Goal: Task Accomplishment & Management: Manage account settings

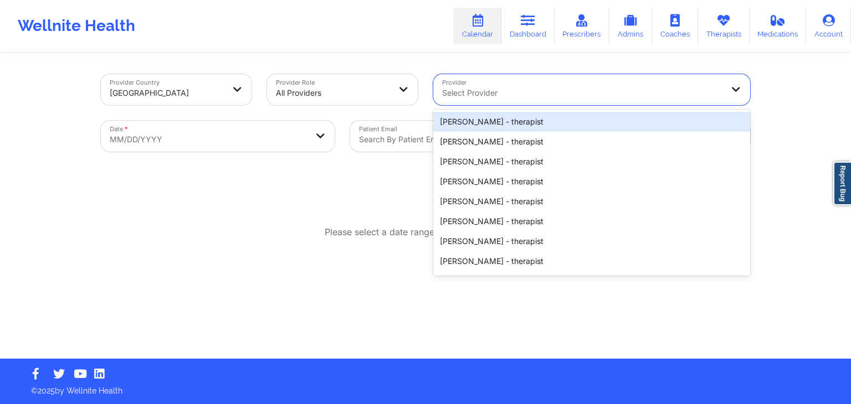
click at [525, 93] on div at bounding box center [582, 92] width 280 height 13
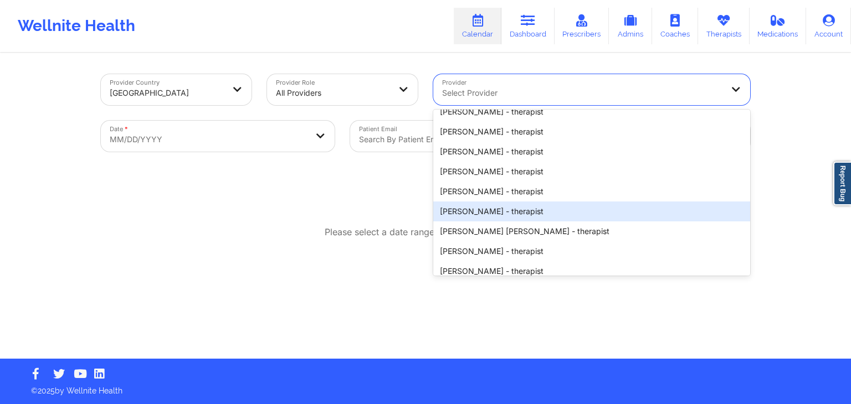
scroll to position [2192, 0]
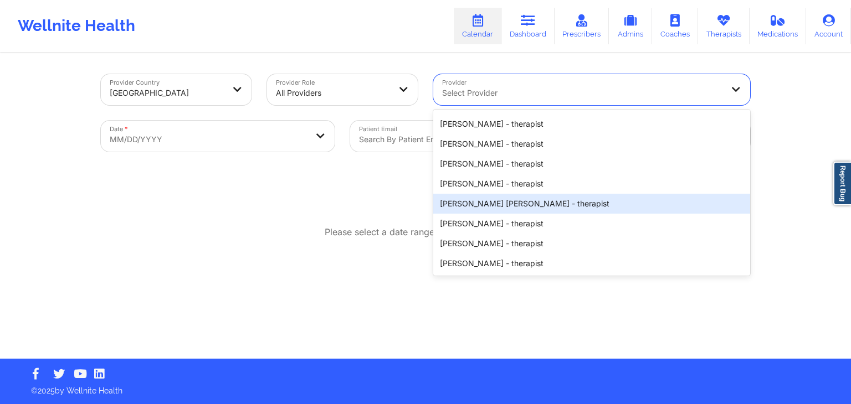
click at [541, 209] on div "maria eloisa viloria leon - therapist" at bounding box center [591, 204] width 317 height 20
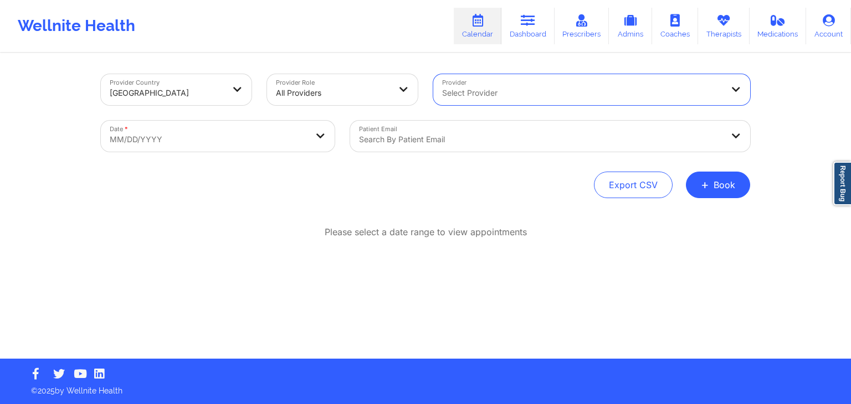
click at [534, 194] on div "Export CSV + Book" at bounding box center [425, 185] width 649 height 27
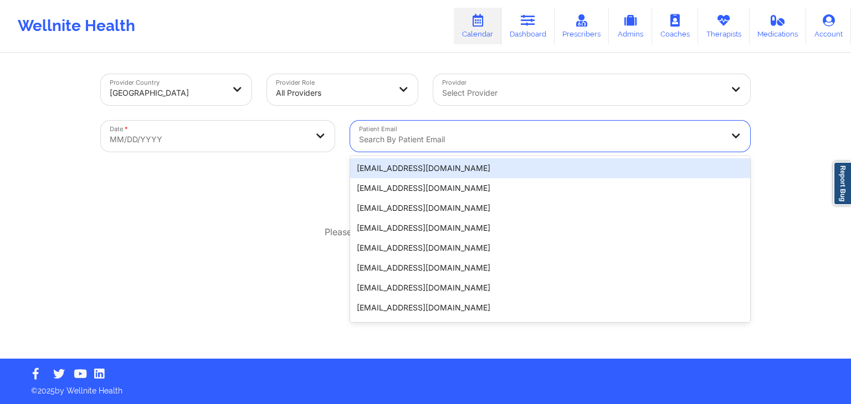
click at [512, 147] on div "Search by patient email" at bounding box center [536, 136] width 373 height 31
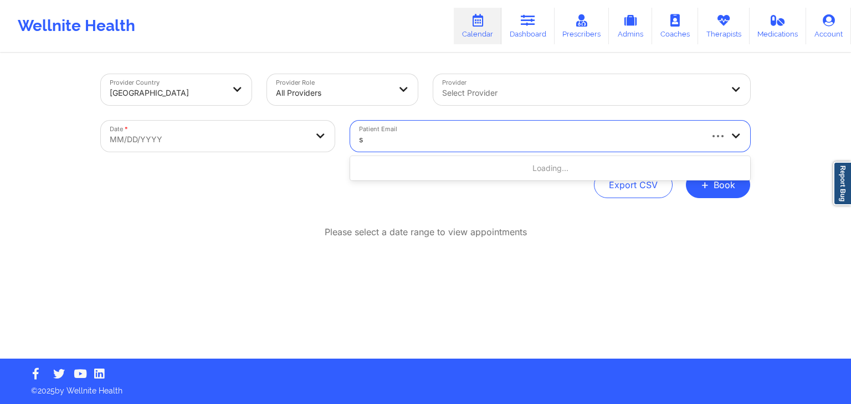
scroll to position [0, 0]
type input "sarah."
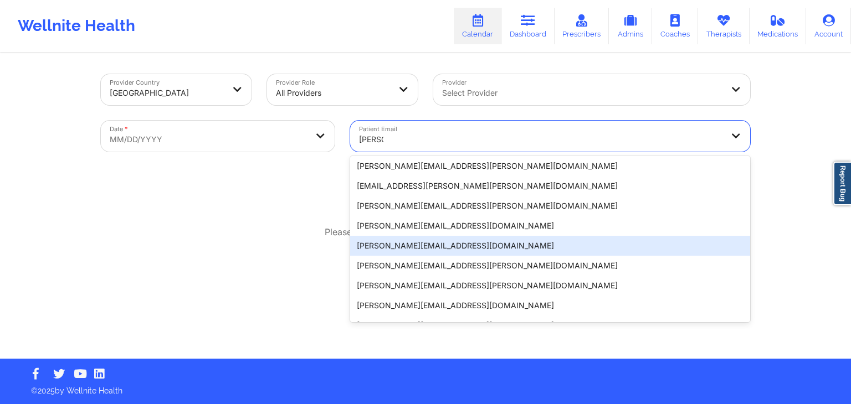
scroll to position [321, 0]
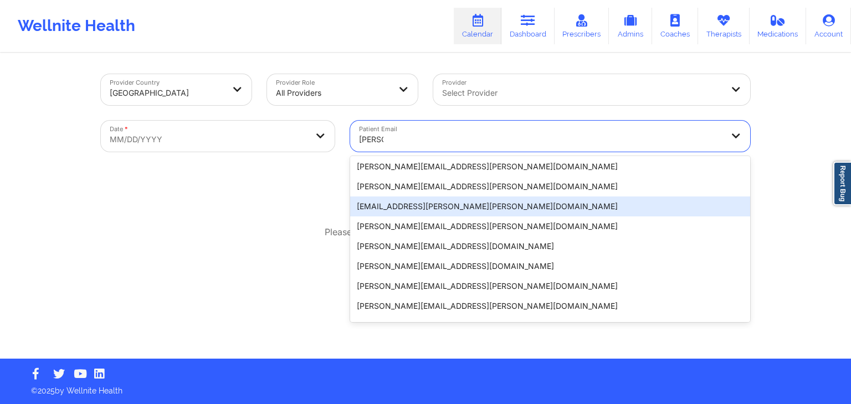
click at [425, 207] on div "sh.sarah.haase@gmail.com" at bounding box center [550, 207] width 400 height 20
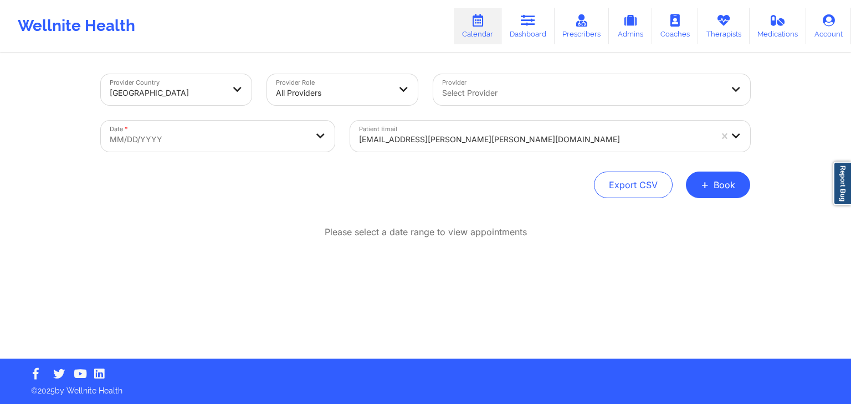
click at [386, 189] on div "Export CSV + Book" at bounding box center [425, 185] width 649 height 27
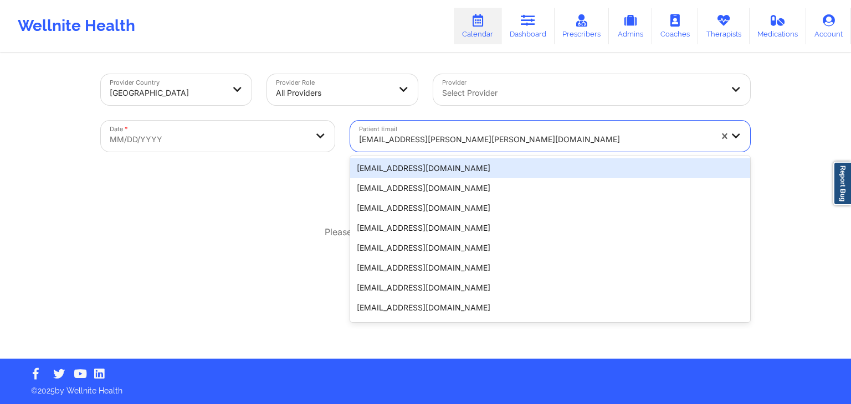
click at [428, 148] on div "sh.sarah.haase@gmail.com" at bounding box center [535, 139] width 352 height 24
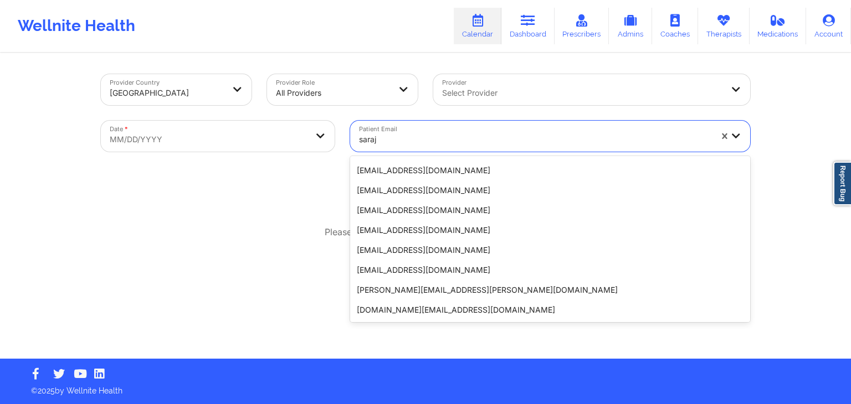
scroll to position [0, 0]
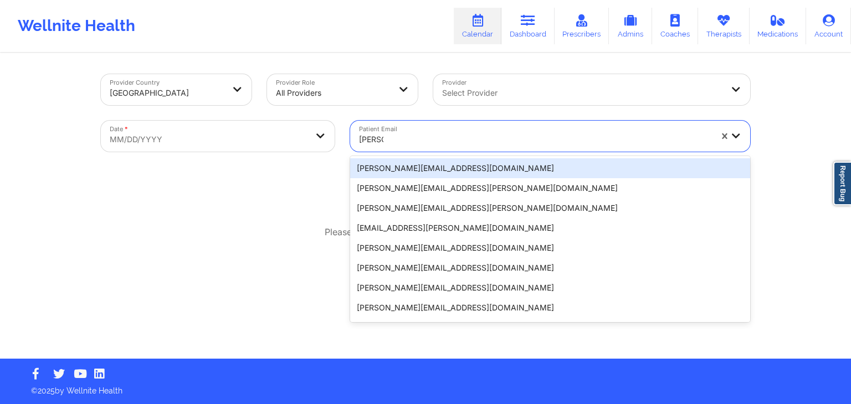
type input "sarah."
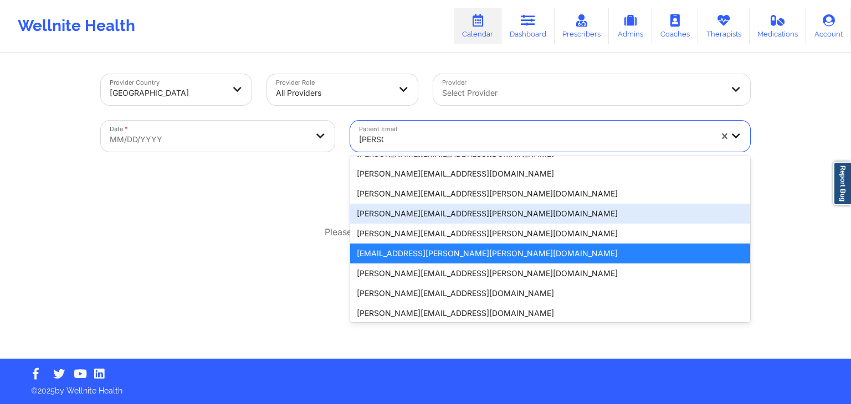
scroll to position [277, 0]
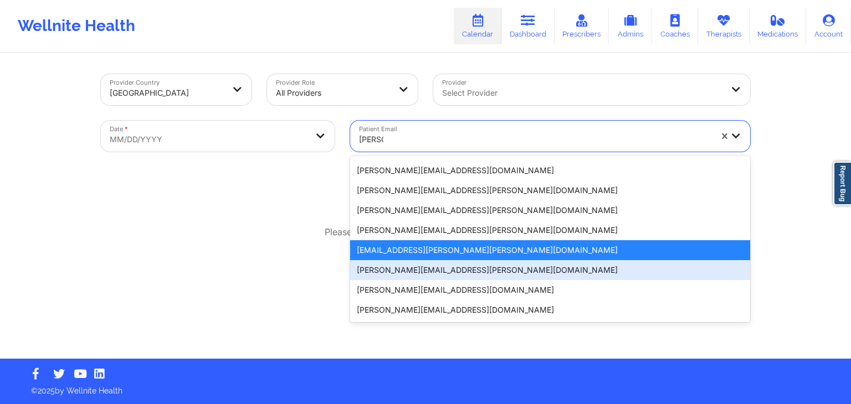
click at [392, 274] on div "sarah.helmueller@gmail.com" at bounding box center [550, 270] width 400 height 20
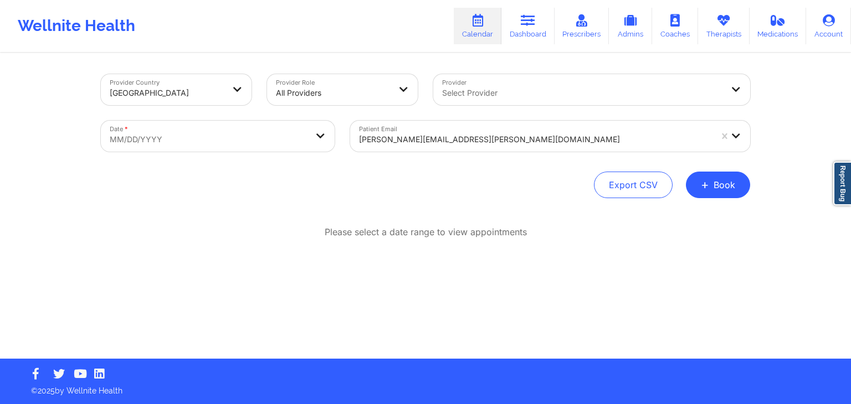
click at [426, 178] on div "Export CSV + Book" at bounding box center [425, 185] width 649 height 27
click at [496, 179] on div "Export CSV + Book" at bounding box center [425, 185] width 649 height 27
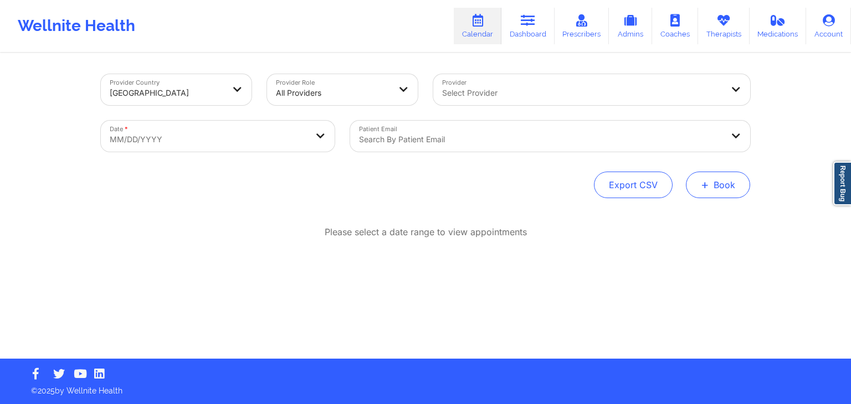
click at [719, 192] on button "+ Book" at bounding box center [718, 185] width 64 height 27
click at [696, 238] on button "Doctor Consultation" at bounding box center [699, 238] width 85 height 18
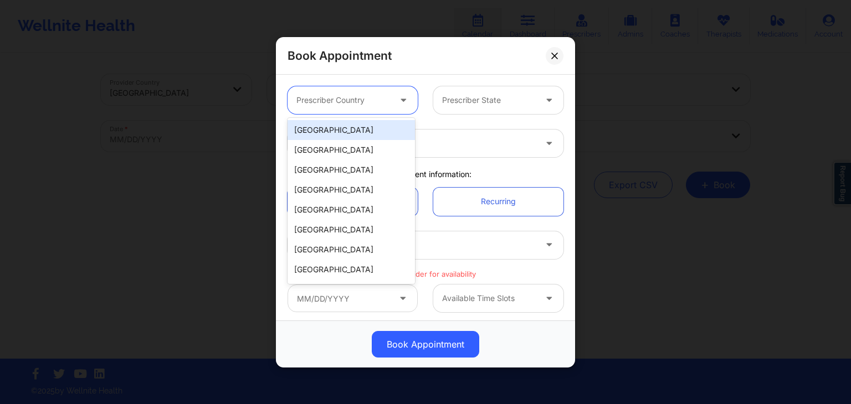
click at [354, 101] on div at bounding box center [343, 100] width 94 height 13
click at [366, 132] on div "[GEOGRAPHIC_DATA]" at bounding box center [351, 130] width 127 height 20
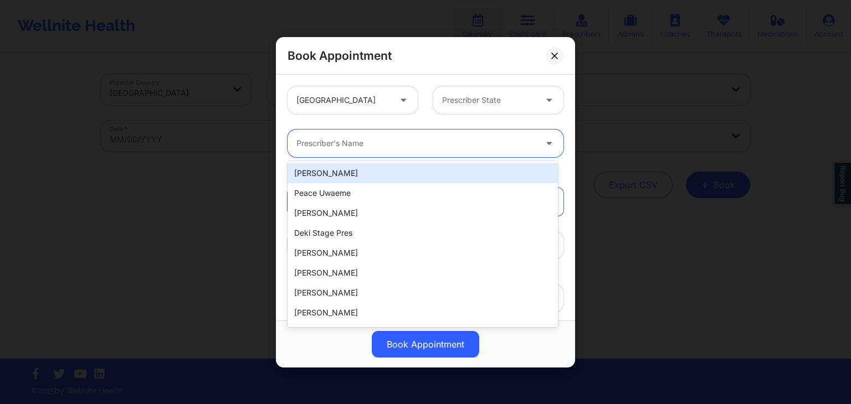
click at [412, 139] on div at bounding box center [415, 143] width 239 height 13
click at [376, 176] on div "Maricelina D Caro" at bounding box center [423, 173] width 270 height 20
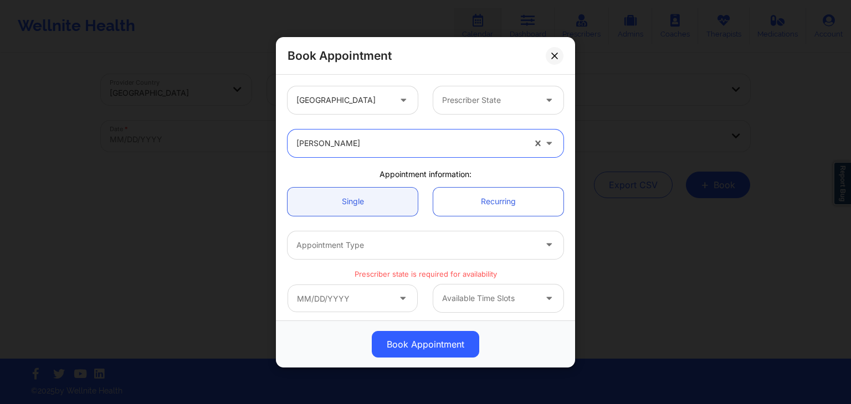
click at [403, 246] on div at bounding box center [415, 244] width 239 height 13
drag, startPoint x: 423, startPoint y: 217, endPoint x: 399, endPoint y: 136, distance: 84.9
click at [399, 136] on div "United States Prescriber State Maricelina D Caro Appointment information: Singl…" at bounding box center [425, 315] width 291 height 473
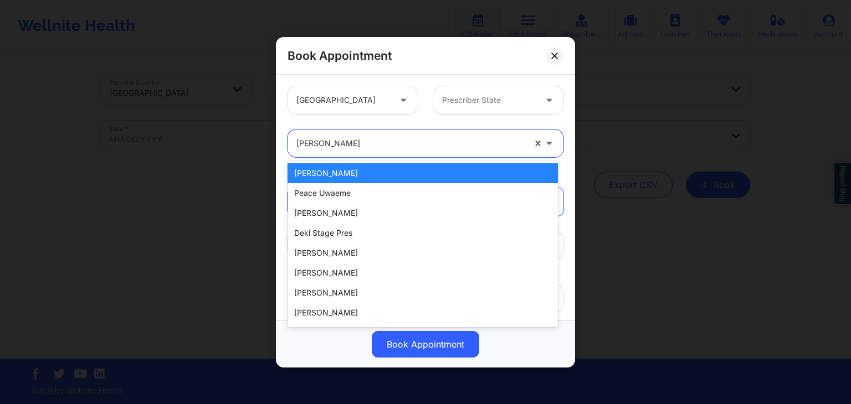
click at [399, 136] on div "Maricelina D Caro" at bounding box center [410, 144] width 228 height 28
click at [361, 201] on div "Peace Uwaeme" at bounding box center [423, 193] width 270 height 20
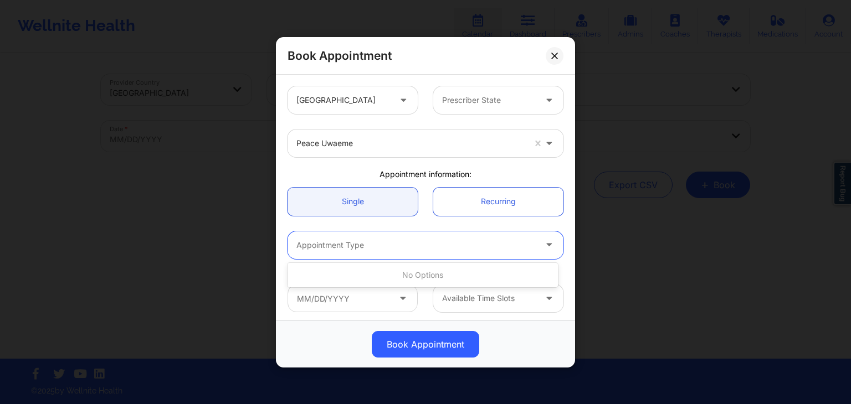
click at [406, 236] on div "Appointment Type" at bounding box center [412, 245] width 249 height 28
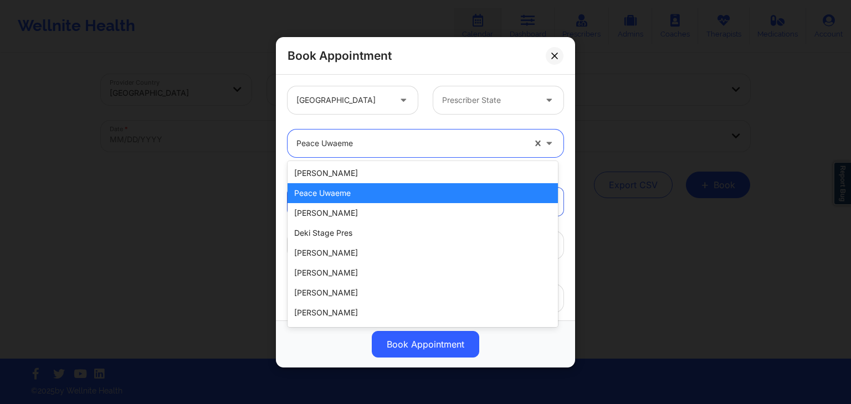
click at [412, 142] on div at bounding box center [410, 143] width 228 height 13
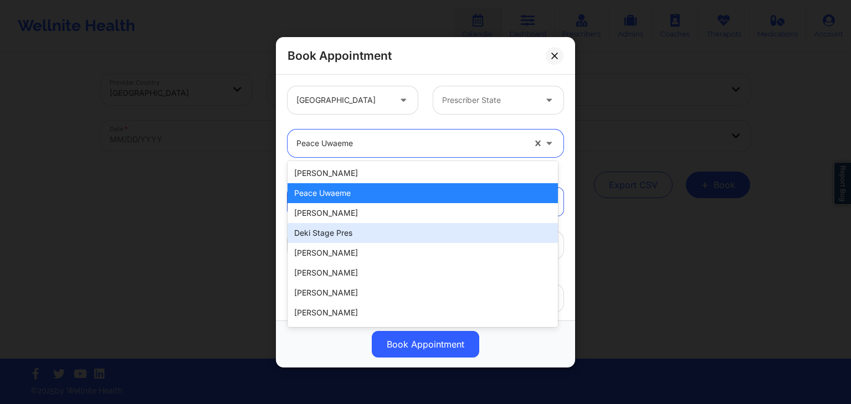
click at [377, 238] on div "Deki Stage Pres" at bounding box center [423, 233] width 270 height 20
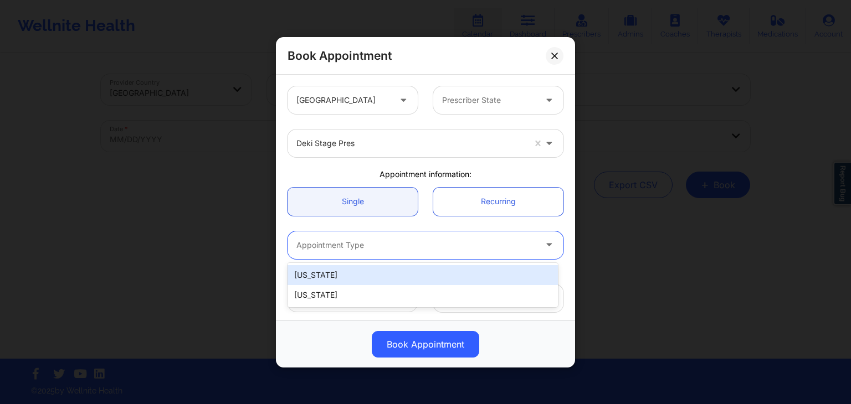
click at [377, 238] on div at bounding box center [415, 244] width 239 height 13
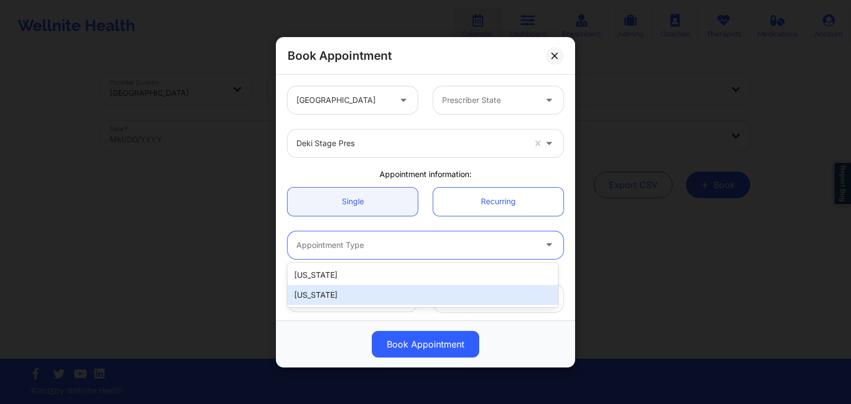
click at [373, 294] on div "California" at bounding box center [423, 295] width 270 height 20
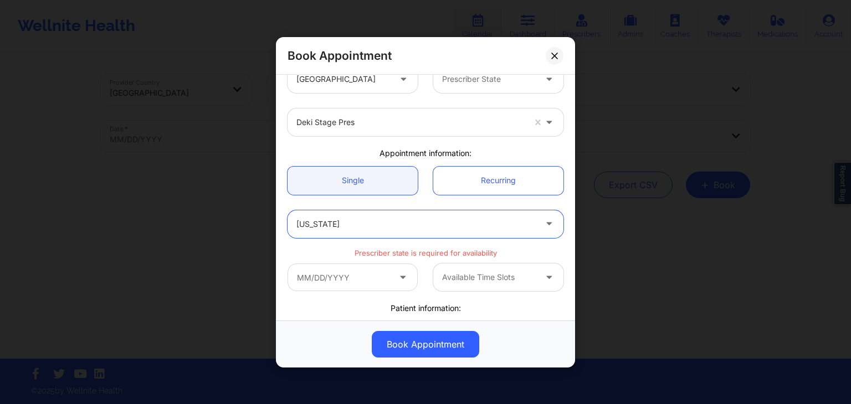
scroll to position [0, 0]
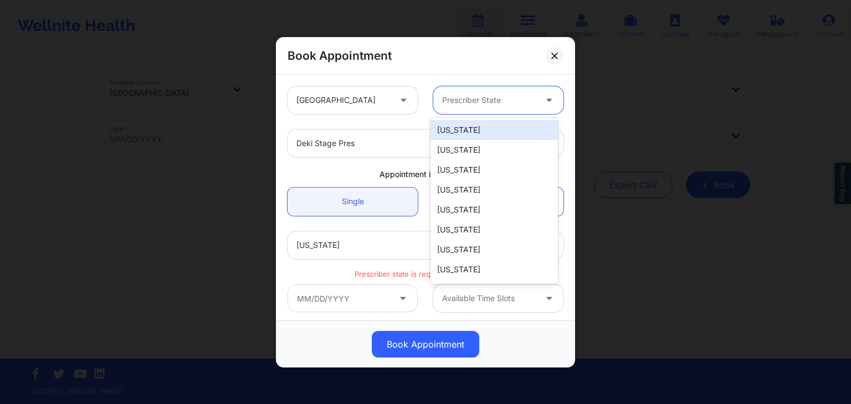
click at [495, 102] on div at bounding box center [489, 100] width 94 height 13
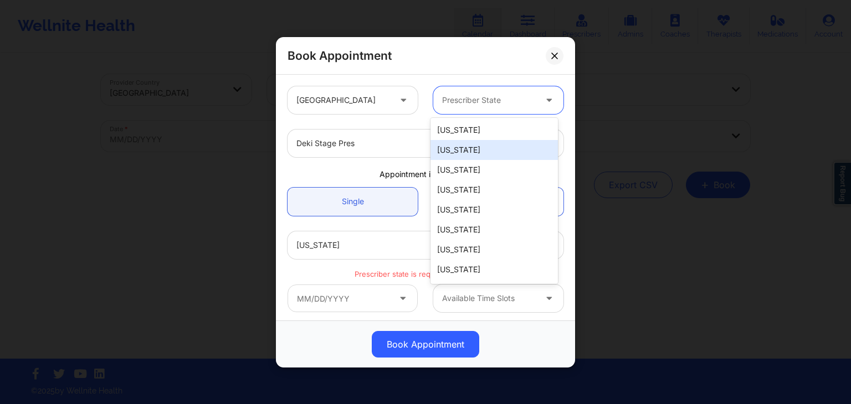
click at [468, 153] on div "Alaska" at bounding box center [493, 150] width 127 height 20
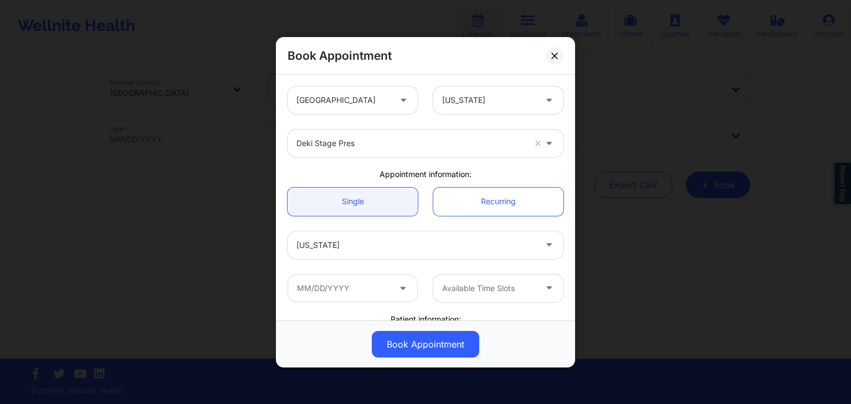
click at [414, 222] on div "Single Recurring" at bounding box center [425, 202] width 291 height 44
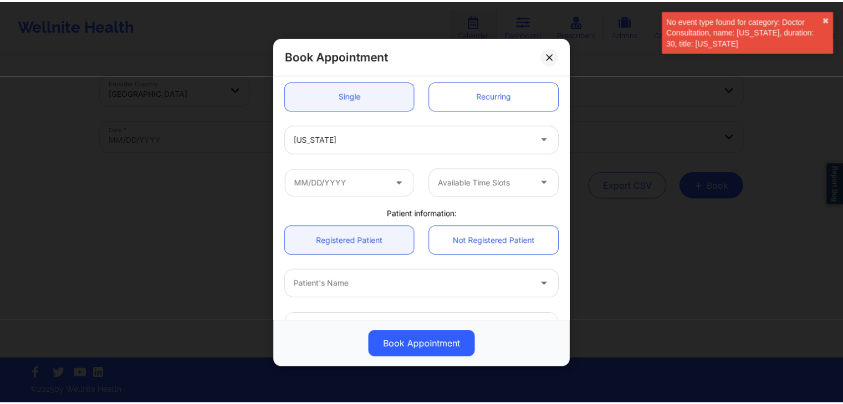
scroll to position [107, 0]
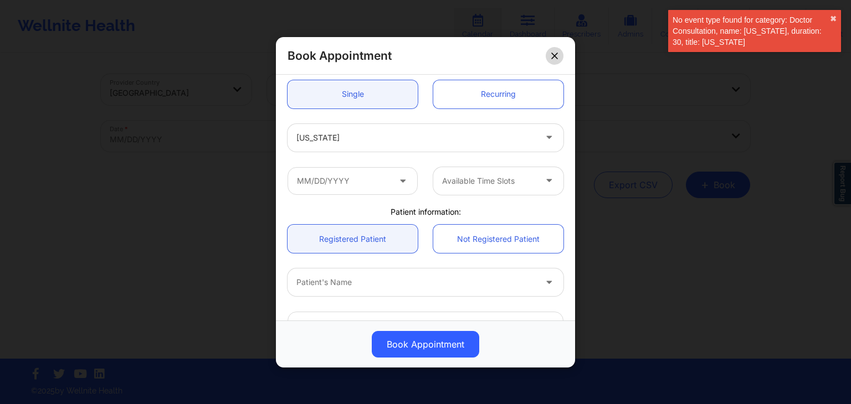
click at [558, 58] on button at bounding box center [555, 56] width 18 height 18
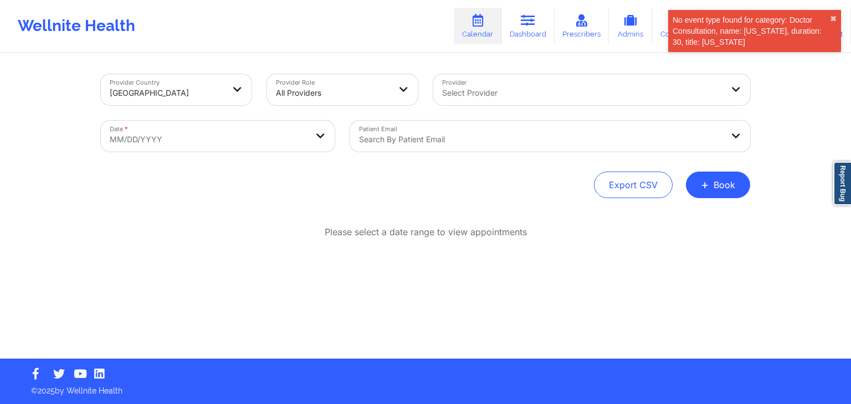
click at [396, 232] on p "Please select a date range to view appointments" at bounding box center [426, 232] width 202 height 13
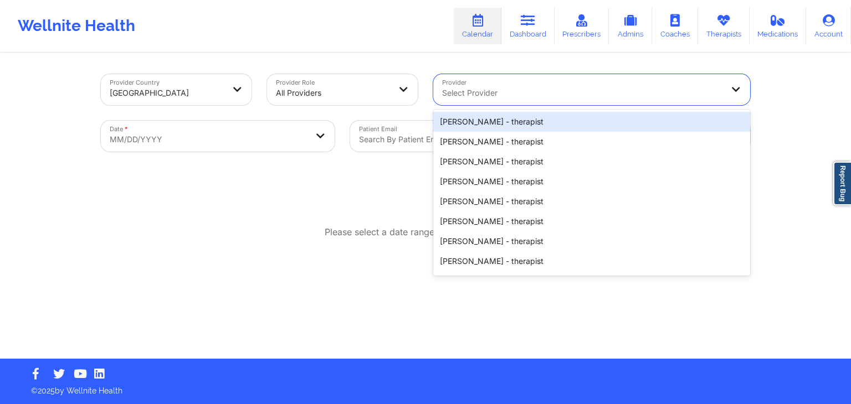
click at [517, 85] on div "Select Provider" at bounding box center [578, 89] width 290 height 31
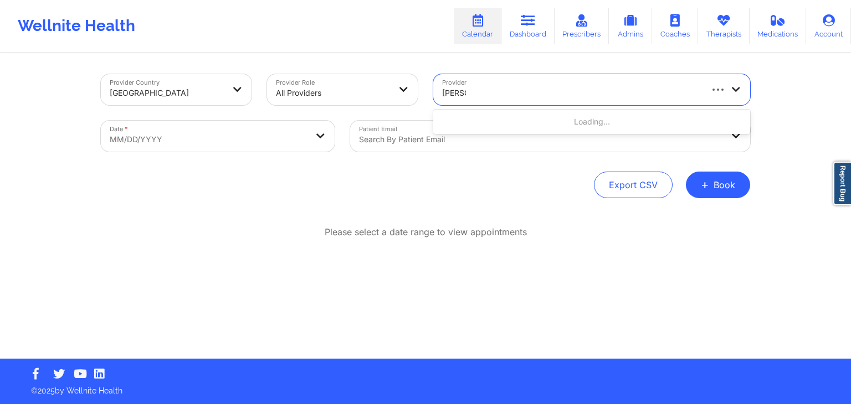
type input "natisha"
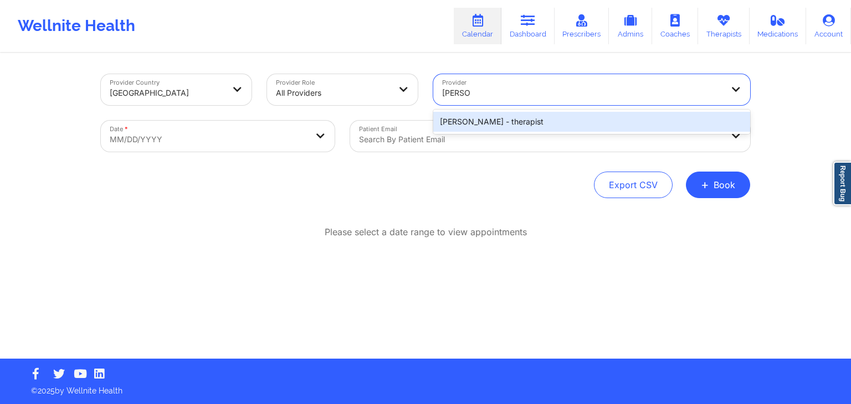
click at [539, 122] on div "Natisha Davis-Wilson - therapist" at bounding box center [591, 122] width 317 height 20
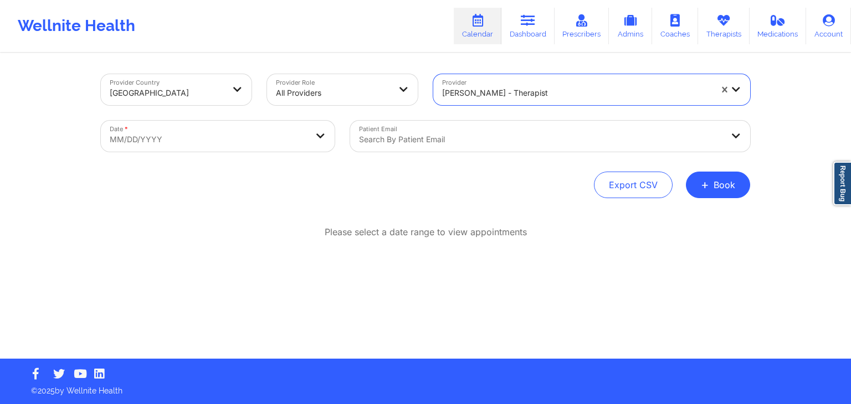
select select "2025-8"
select select "2025-9"
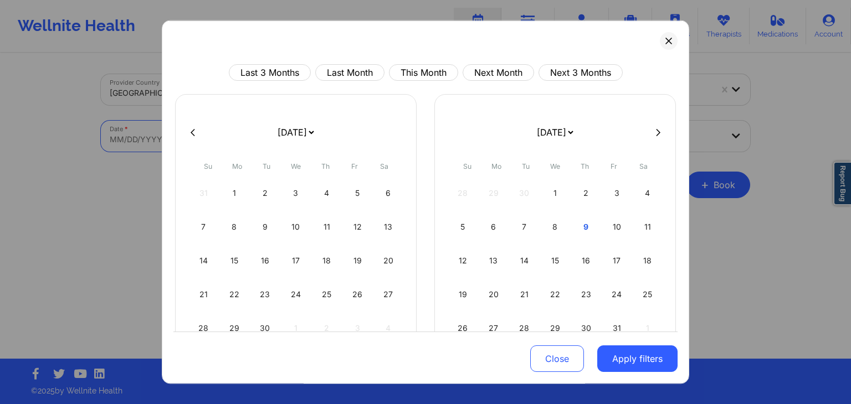
click at [222, 135] on body "Wellnite Health Calendar Dashboard Prescribers Admins Coaches Therapists Medica…" at bounding box center [425, 202] width 851 height 404
click at [238, 326] on div "29" at bounding box center [235, 328] width 28 height 31
select select "2025-8"
select select "2025-9"
select select "2025-8"
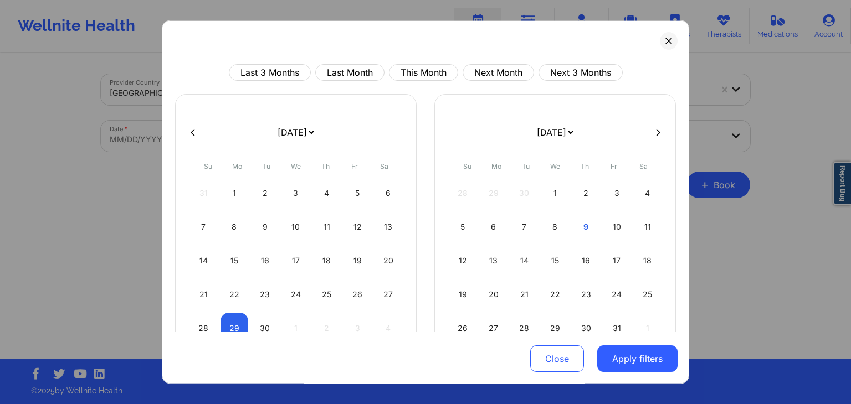
select select "2025-9"
select select "2025-8"
select select "2025-9"
click at [548, 192] on div "1" at bounding box center [555, 193] width 28 height 31
select select "2025-8"
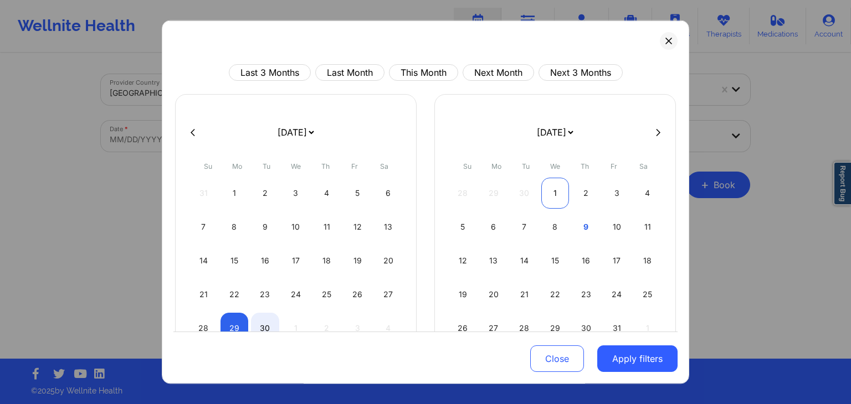
select select "2025-9"
click at [629, 371] on button "Apply filters" at bounding box center [637, 359] width 80 height 27
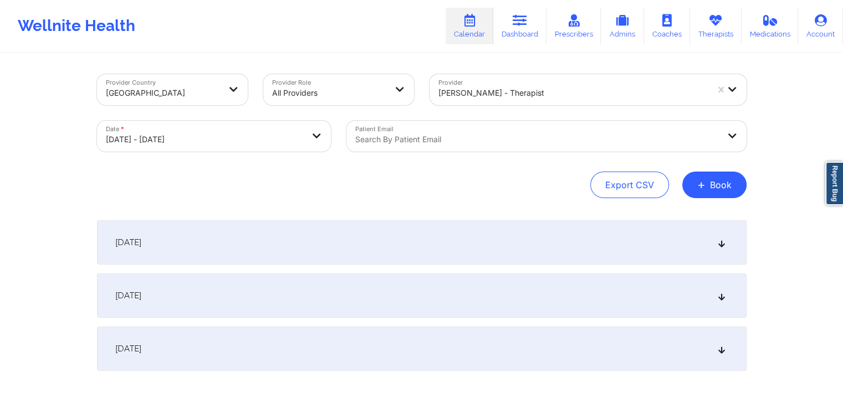
click at [388, 294] on div "September 30, 2025" at bounding box center [421, 296] width 649 height 44
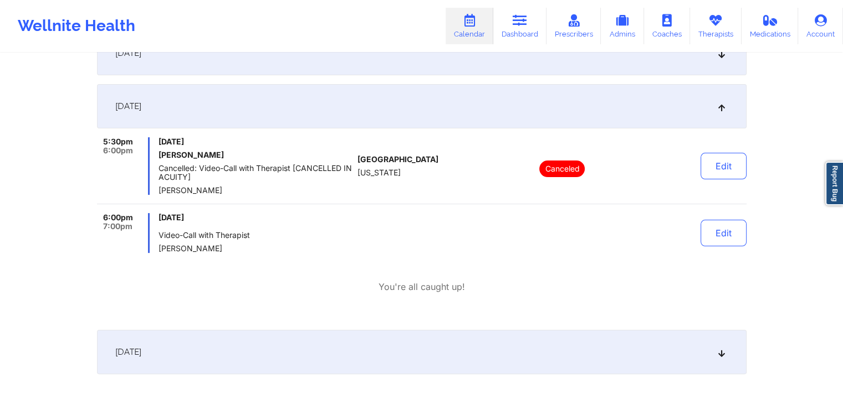
scroll to position [190, 0]
click at [724, 228] on button "Edit" at bounding box center [723, 232] width 46 height 27
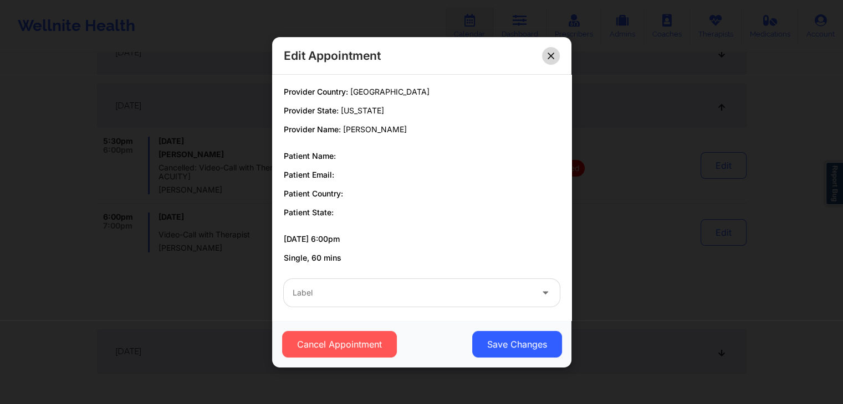
click at [547, 53] on icon at bounding box center [550, 55] width 6 height 6
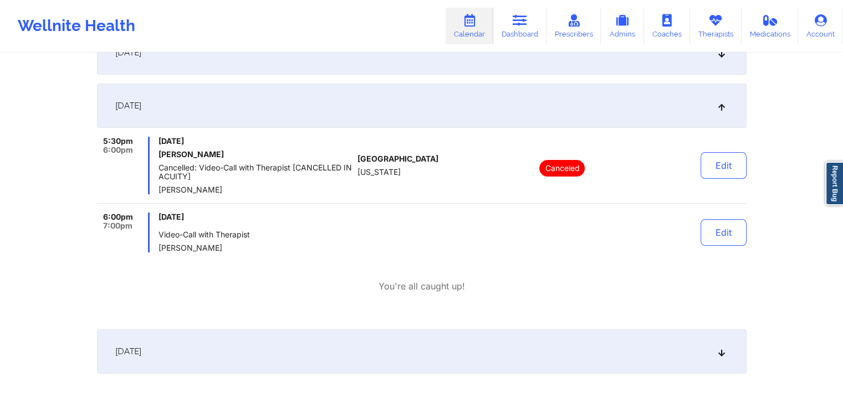
click at [211, 230] on span "Video-Call with Therapist" at bounding box center [255, 234] width 194 height 9
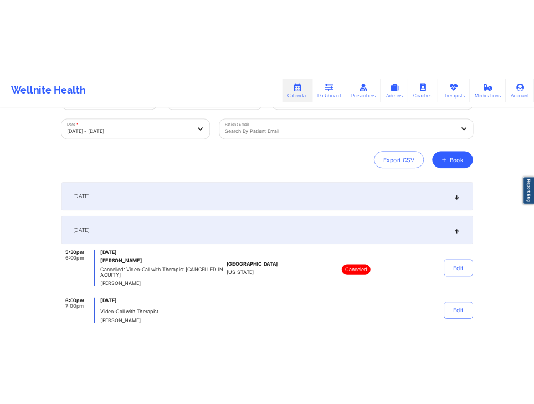
scroll to position [47, 0]
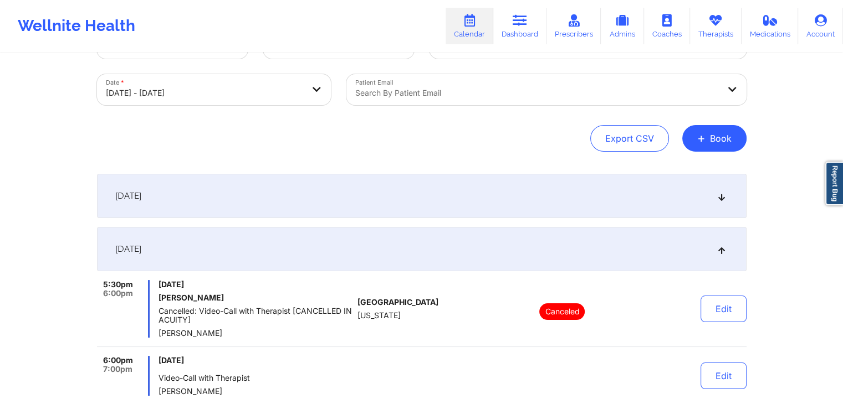
click at [506, 132] on div "Export CSV + Book" at bounding box center [421, 138] width 649 height 27
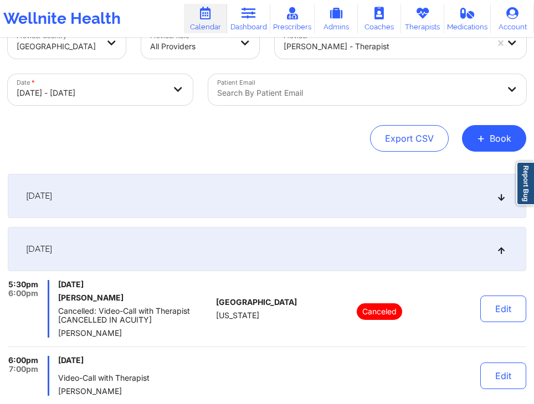
click at [344, 252] on div "September 30, 2025" at bounding box center [267, 249] width 519 height 44
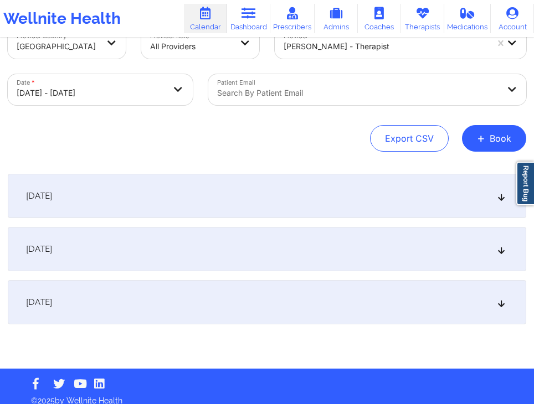
click at [356, 249] on div "September 30, 2025" at bounding box center [267, 249] width 519 height 44
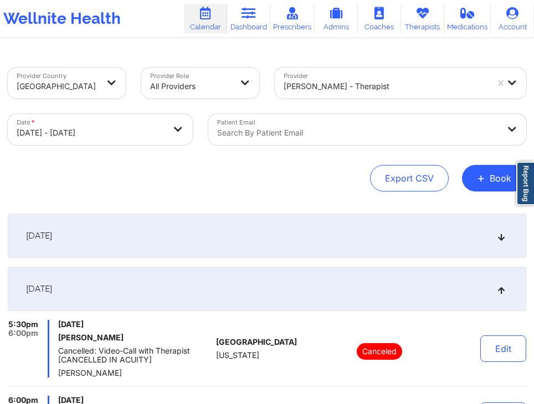
scroll to position [0, 0]
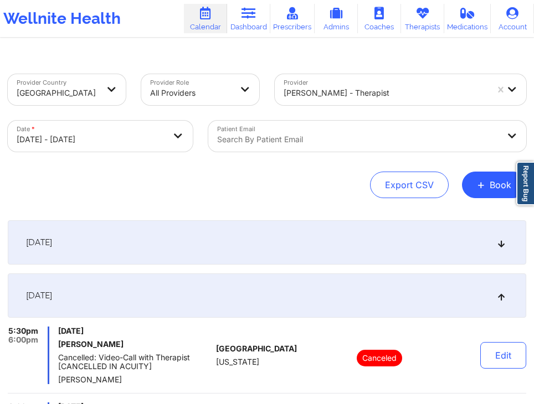
click at [333, 179] on div "Export CSV + Book" at bounding box center [267, 185] width 519 height 27
click at [383, 96] on div at bounding box center [386, 92] width 204 height 13
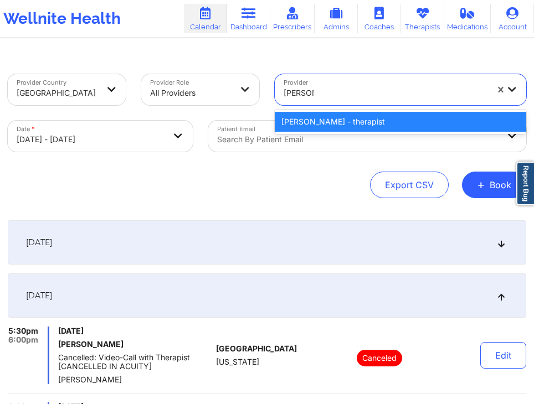
type input "Natisha"
click at [355, 124] on div "Natisha Davis-Wilson - therapist" at bounding box center [401, 122] width 252 height 20
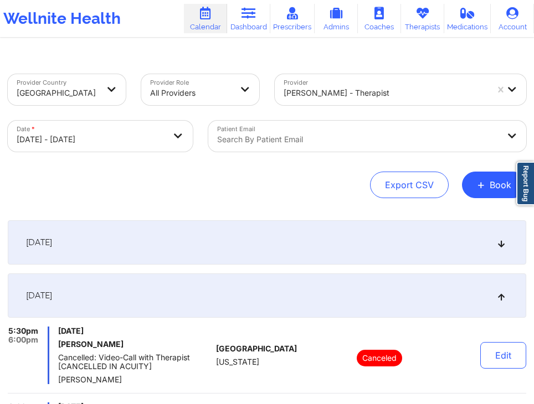
click at [329, 191] on div "Export CSV + Book" at bounding box center [267, 185] width 519 height 27
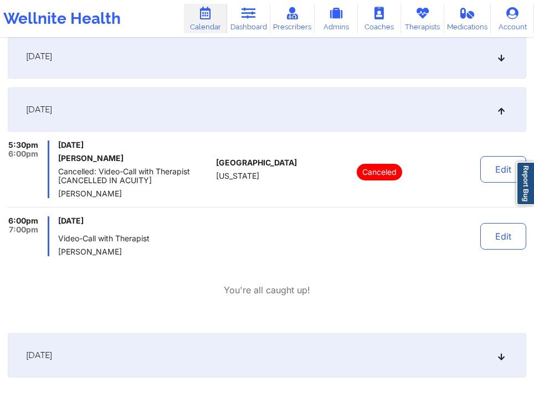
click at [339, 115] on div "September 30, 2025" at bounding box center [267, 110] width 519 height 44
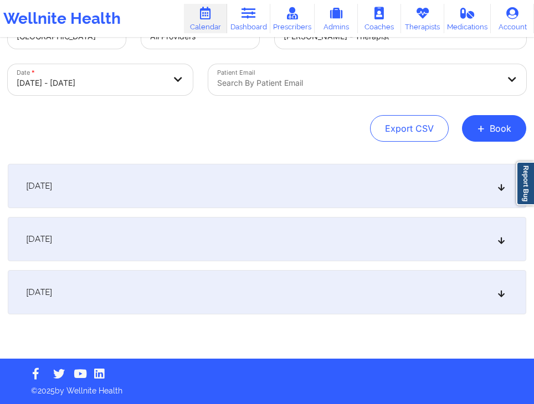
scroll to position [57, 0]
click at [355, 240] on div "September 30, 2025" at bounding box center [267, 239] width 519 height 44
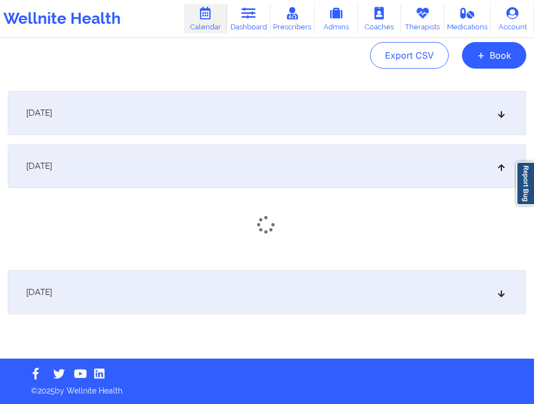
scroll to position [186, 0]
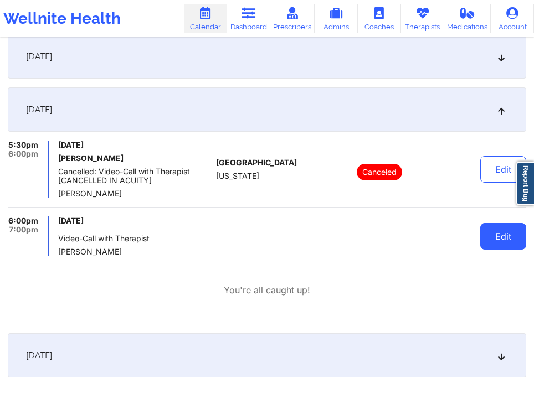
click at [505, 237] on button "Edit" at bounding box center [503, 236] width 46 height 27
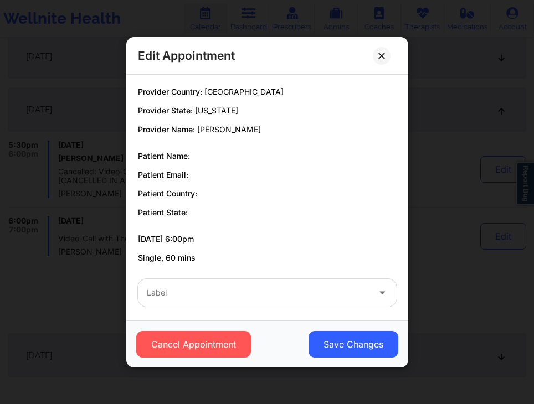
click at [299, 90] on p "Provider Country: United States" at bounding box center [267, 91] width 259 height 11
drag, startPoint x: 198, startPoint y: 127, endPoint x: 277, endPoint y: 127, distance: 79.2
click at [277, 127] on p "Provider Name: Natisha Davis-Wilson" at bounding box center [267, 129] width 259 height 11
copy span "Natisha Davis-Wilson"
click at [382, 57] on icon at bounding box center [381, 55] width 7 height 7
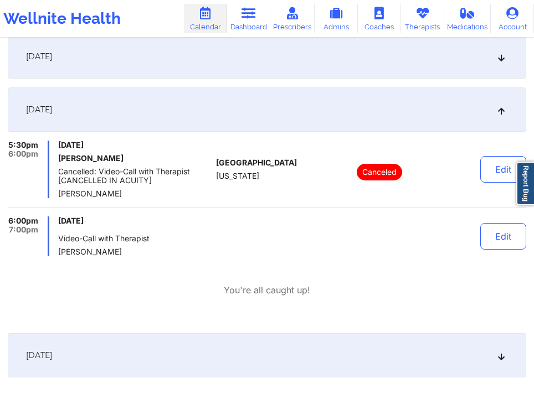
scroll to position [0, 0]
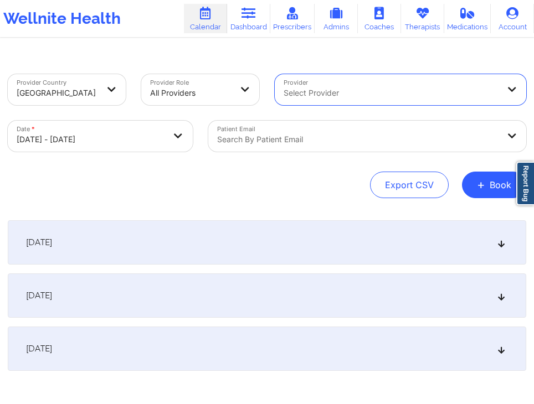
click at [337, 171] on div "Provider Country United States Provider Role All Providers Provider option , se…" at bounding box center [267, 136] width 519 height 124
click at [301, 286] on div "September 30, 2025" at bounding box center [267, 296] width 519 height 44
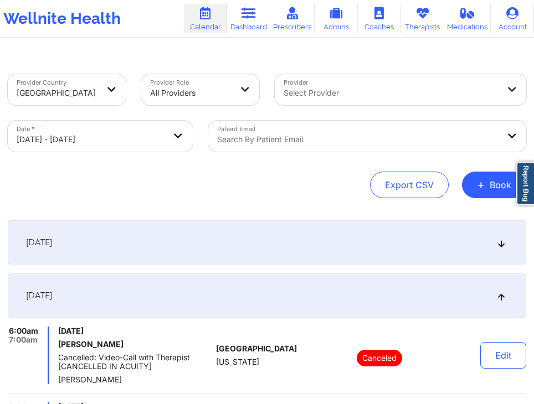
click at [330, 196] on div "Export CSV + Book" at bounding box center [267, 185] width 519 height 27
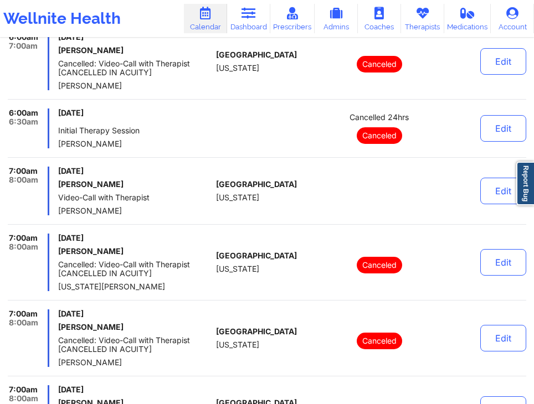
scroll to position [310, 0]
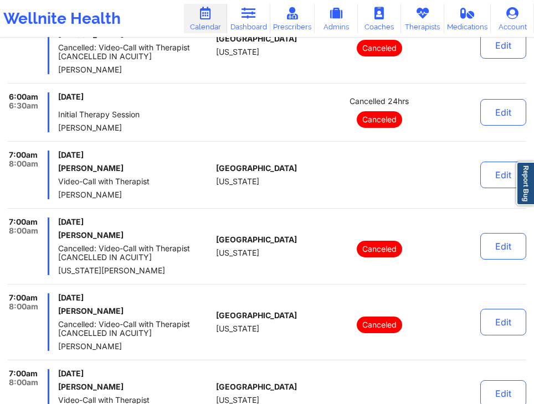
click at [105, 273] on span "Virginia Gibala" at bounding box center [134, 270] width 153 height 9
click at [499, 253] on button "Edit" at bounding box center [503, 246] width 46 height 27
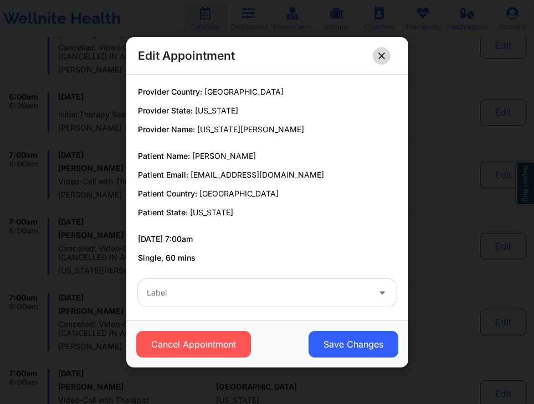
click at [382, 60] on button at bounding box center [382, 56] width 18 height 18
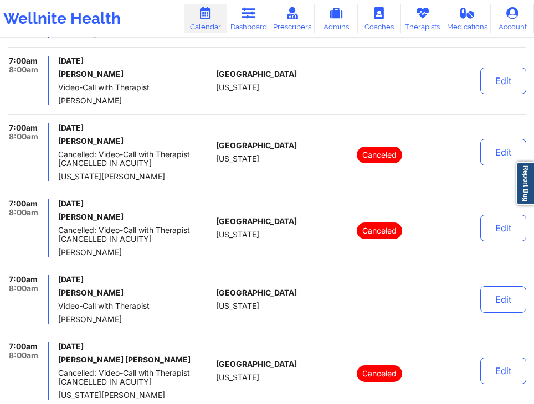
scroll to position [405, 0]
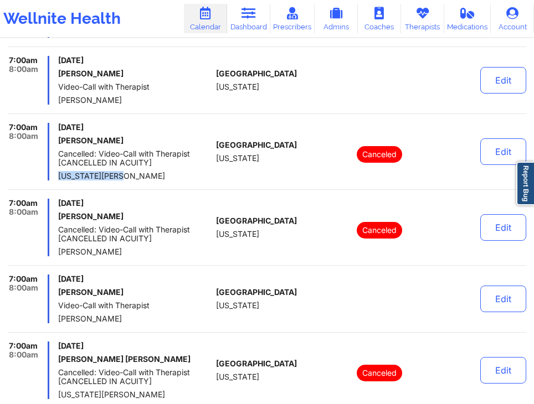
drag, startPoint x: 112, startPoint y: 177, endPoint x: 57, endPoint y: 172, distance: 55.6
click at [57, 172] on div "7:00am 8:00am Tuesday, September 30, 2025 Nevaeh Desir Cancelled: Video-Call wi…" at bounding box center [110, 152] width 204 height 58
copy span "Virginia Gibala"
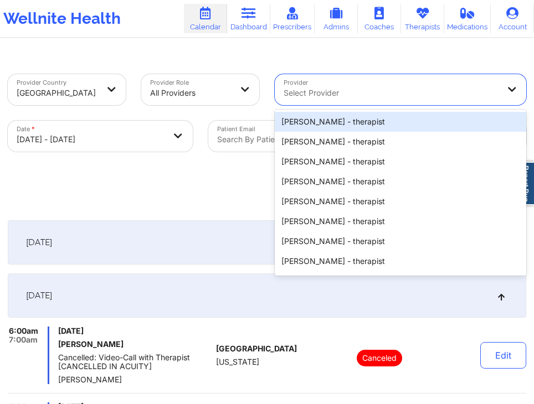
click at [353, 89] on div at bounding box center [391, 92] width 215 height 13
paste input "Virginia Gibala"
type input "Virginia Gibala"
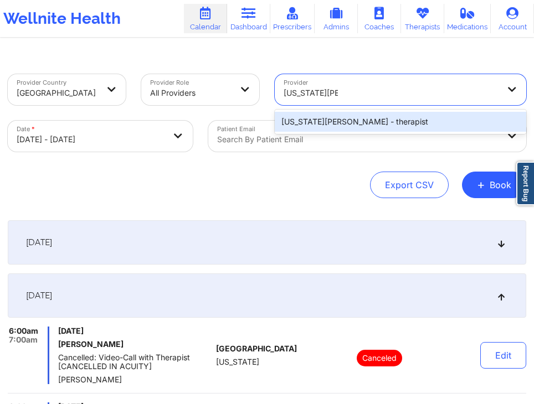
click at [363, 123] on div "Virginia Gibala - therapist" at bounding box center [401, 122] width 252 height 20
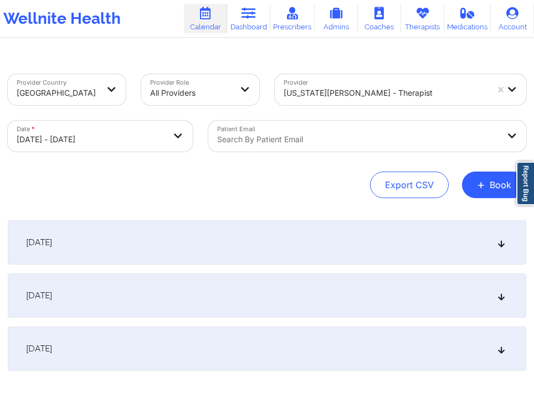
click at [288, 274] on div "September 30, 2025" at bounding box center [267, 296] width 519 height 44
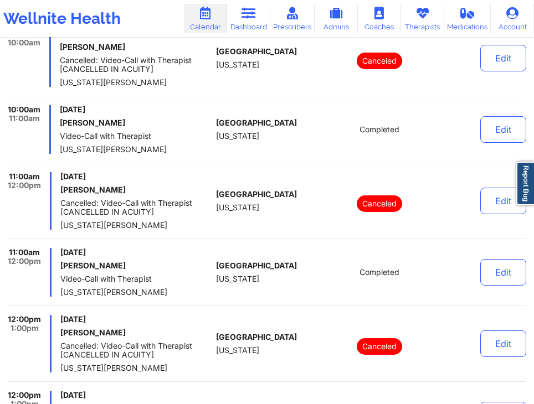
scroll to position [527, 0]
